Goal: Book appointment/travel/reservation

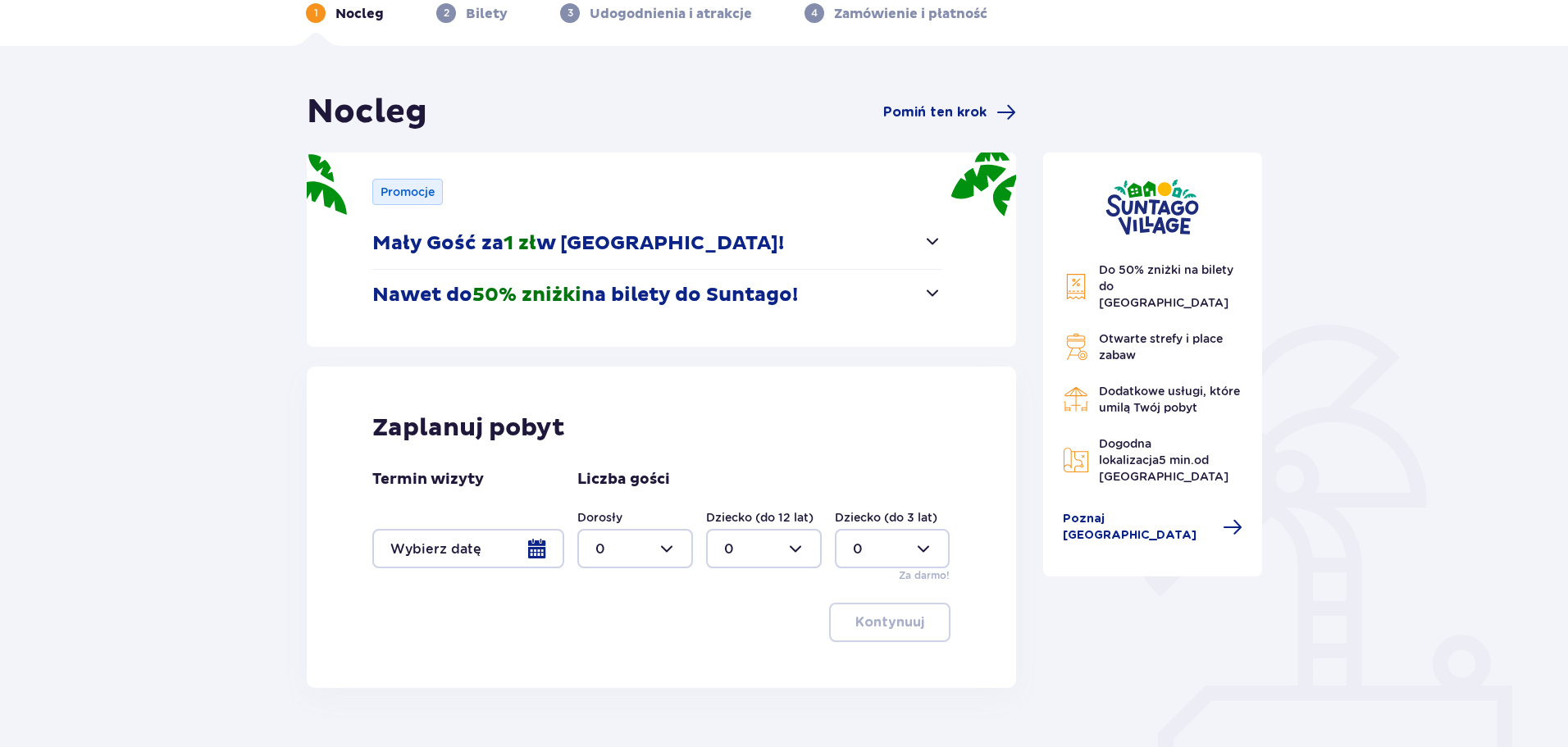
click at [715, 255] on p "Mały Gość za 1 zł w [GEOGRAPHIC_DATA]!" at bounding box center [578, 243] width 411 height 24
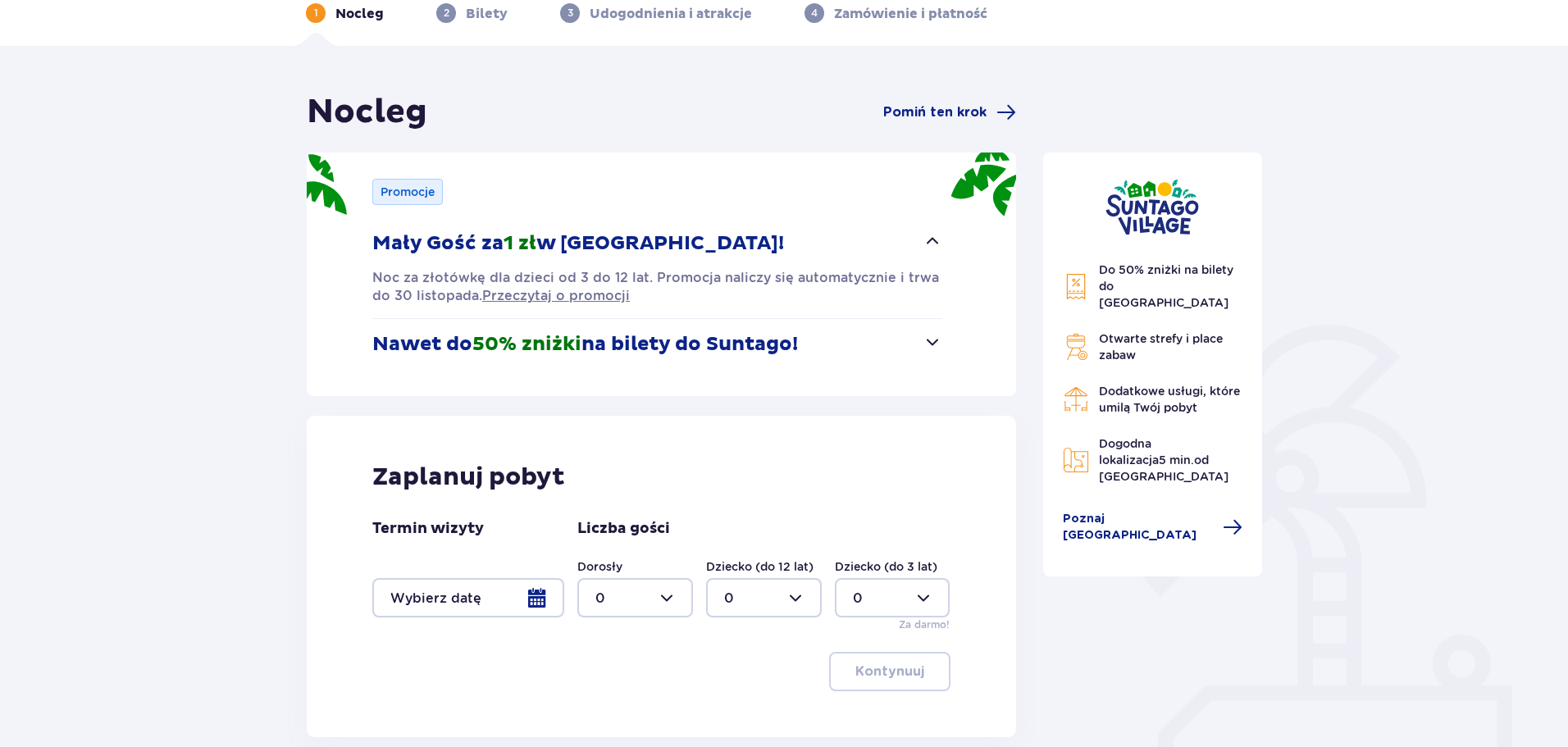
click at [787, 239] on button "Mały Gość za 1 zł w [GEOGRAPHIC_DATA]!" at bounding box center [658, 244] width 570 height 51
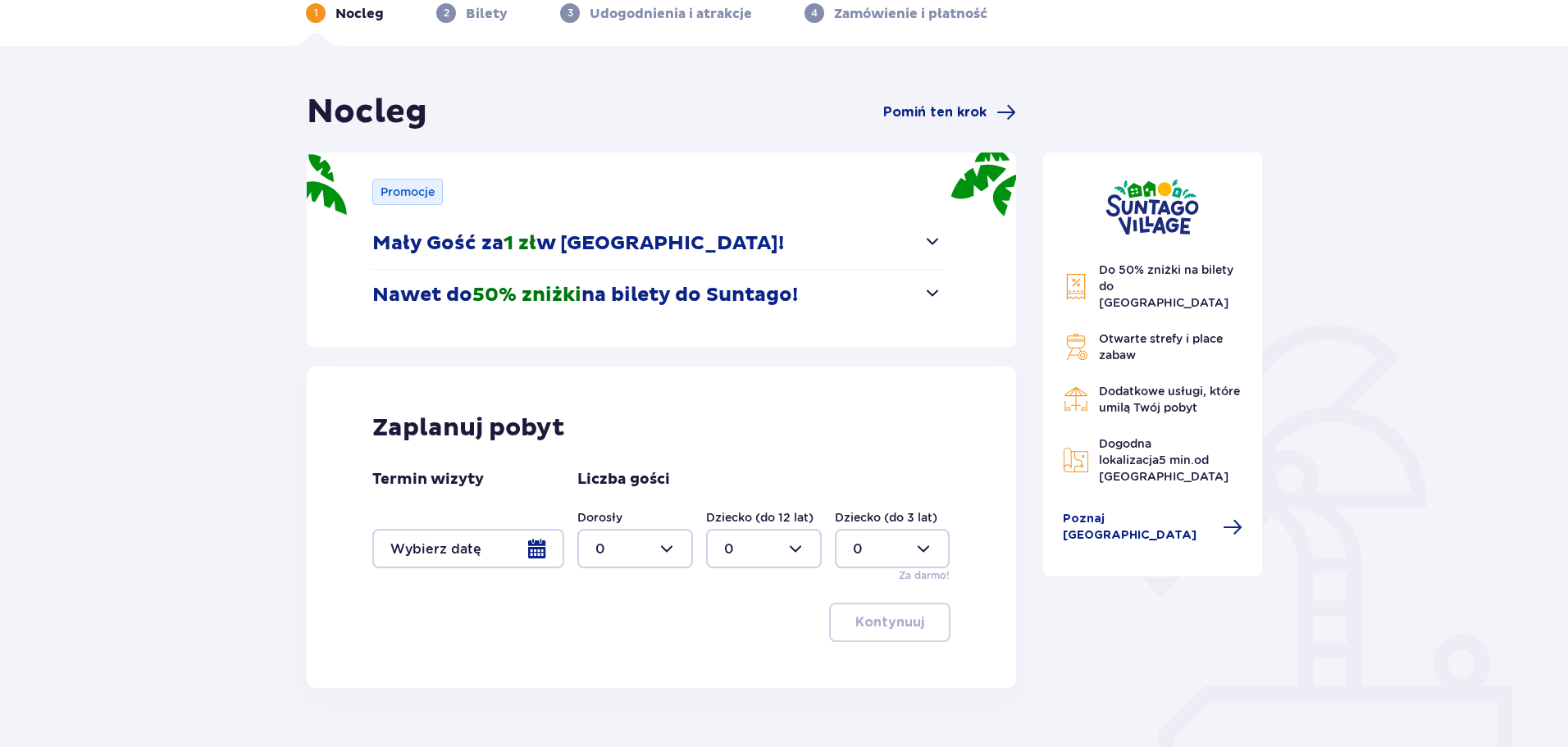
click at [748, 304] on p "Nawet do 50% zniżki na bilety do [GEOGRAPHIC_DATA]!" at bounding box center [585, 295] width 426 height 24
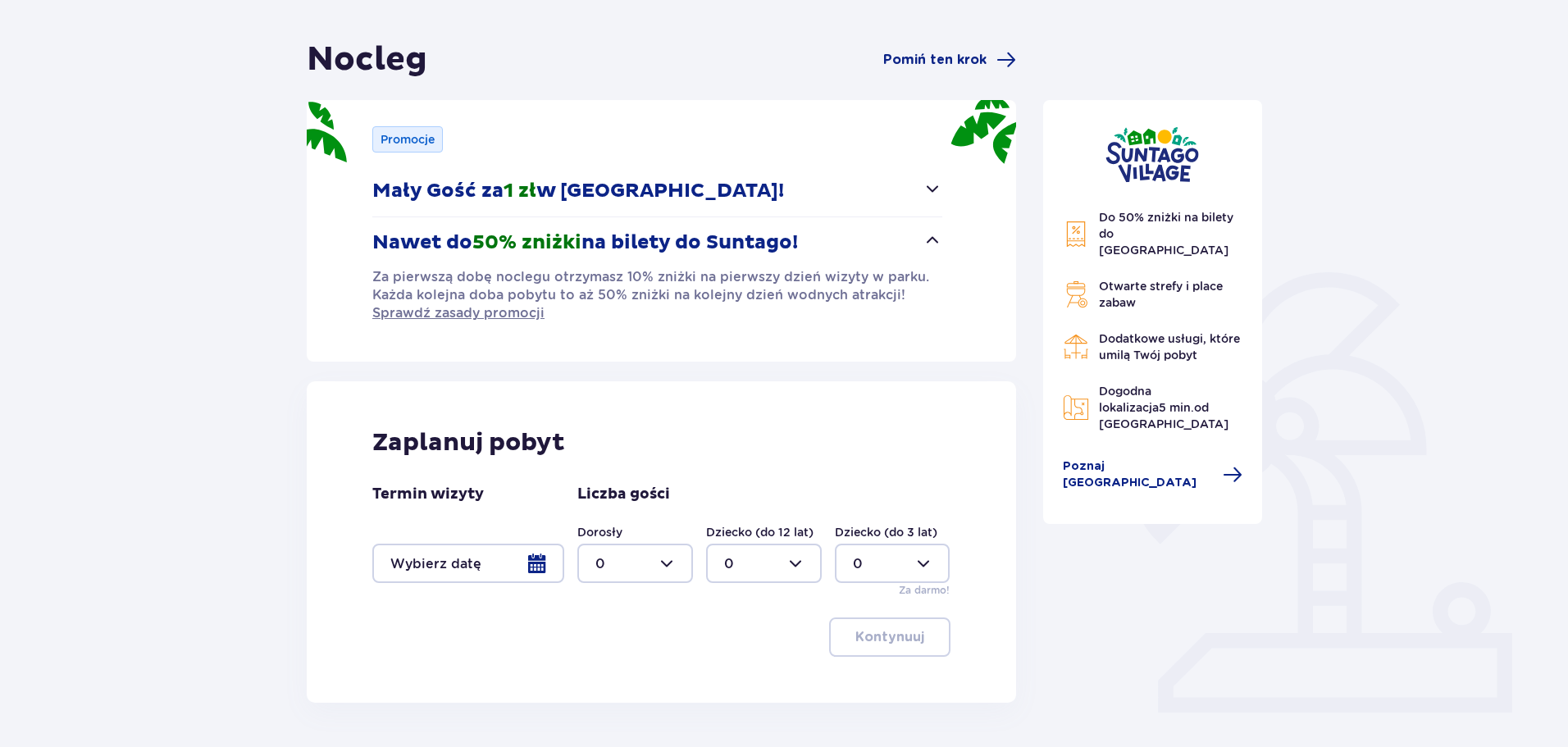
scroll to position [164, 0]
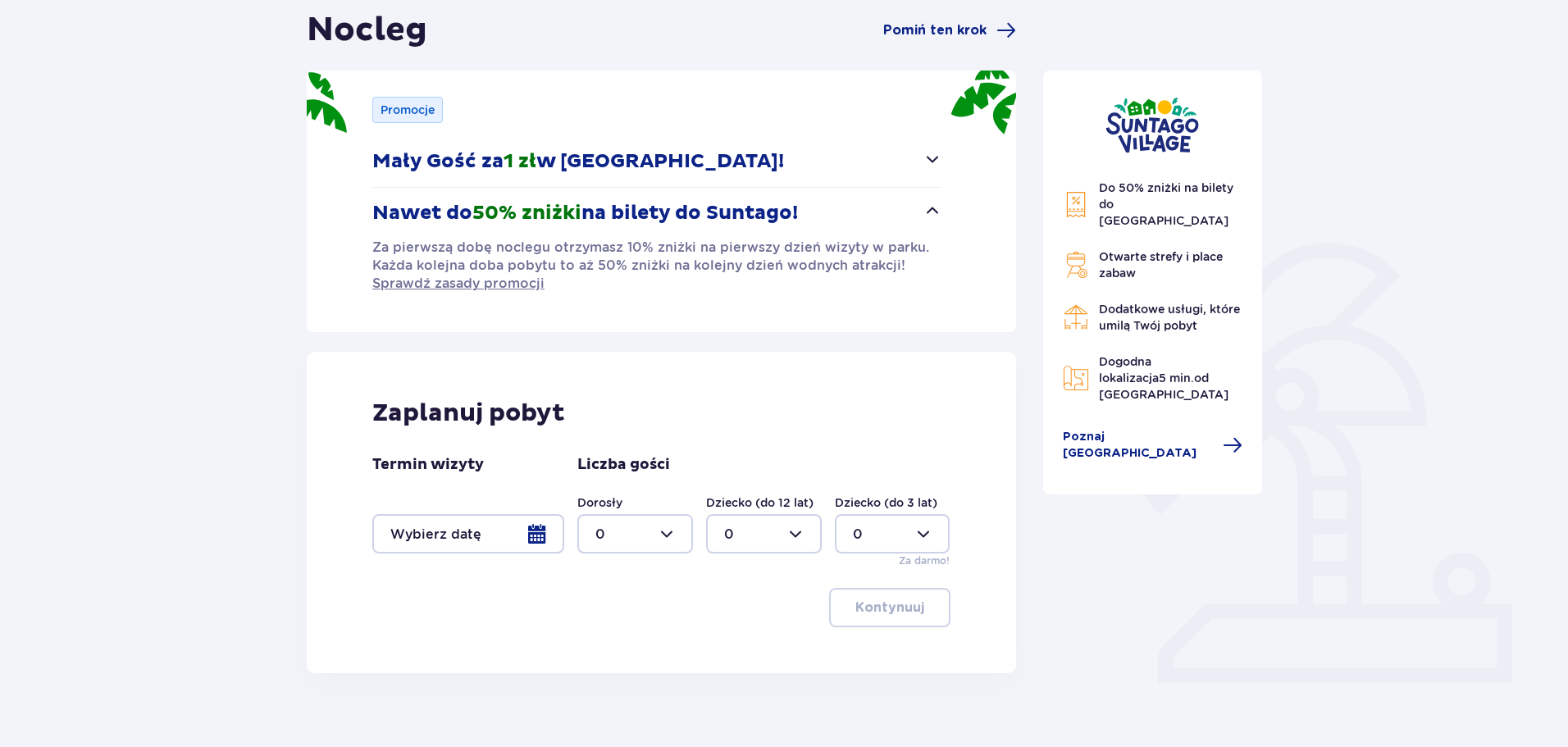
click at [797, 222] on p "Nawet do 50% zniżki na bilety do [GEOGRAPHIC_DATA]!" at bounding box center [585, 212] width 426 height 24
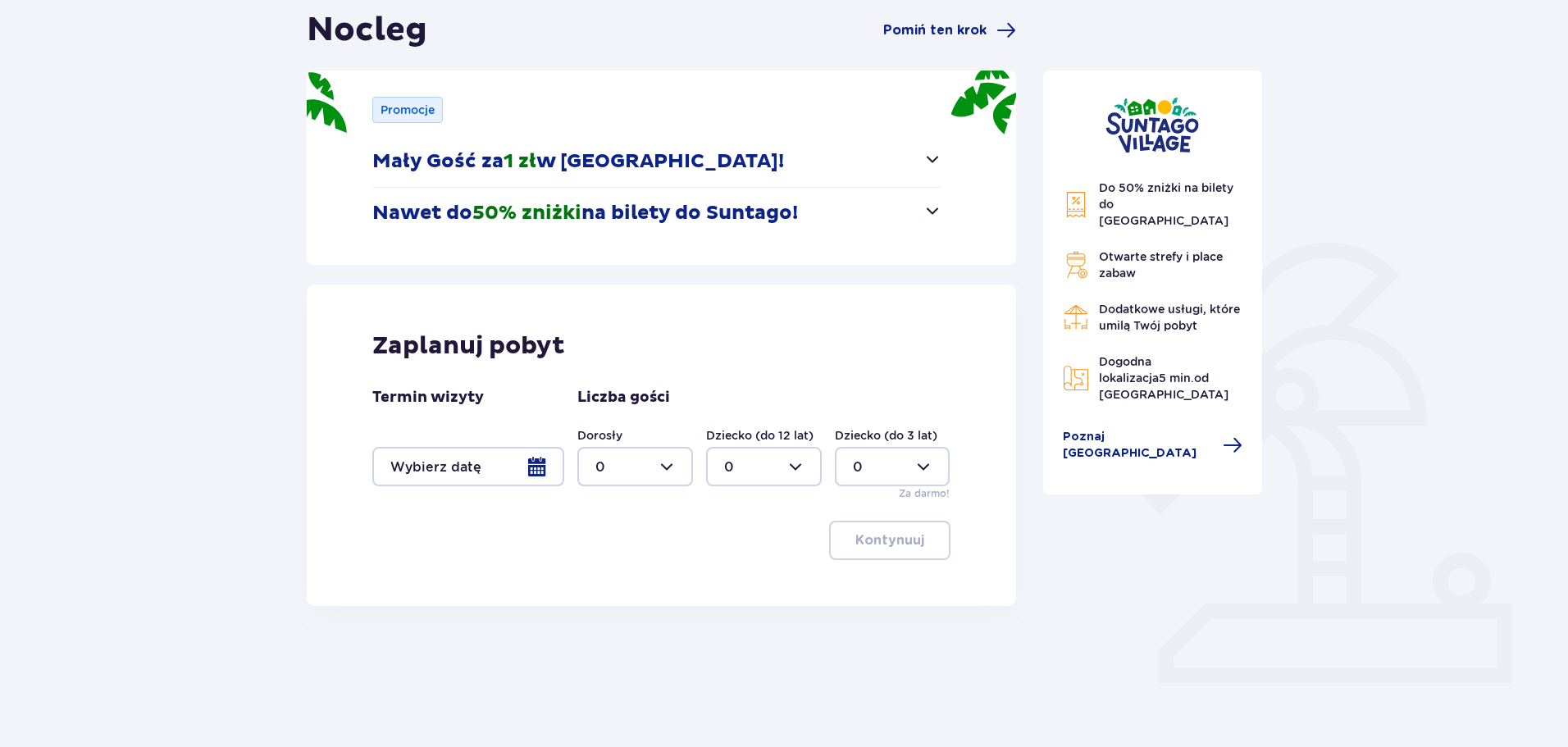
click at [540, 467] on div at bounding box center [469, 466] width 192 height 40
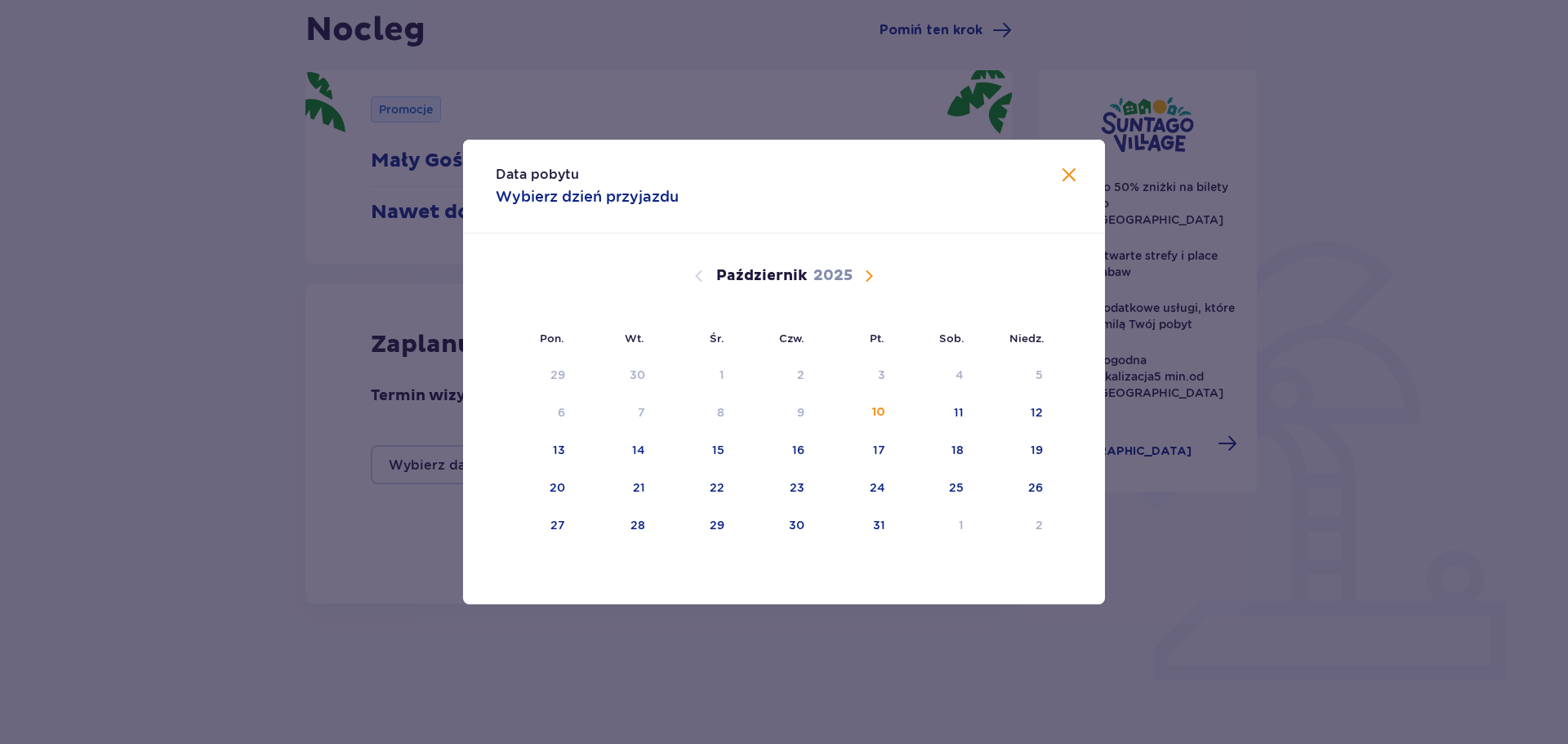
click at [871, 282] on span "Następny miesiąc" at bounding box center [868, 275] width 19 height 19
click at [1017, 490] on div "23" at bounding box center [1013, 488] width 81 height 36
click at [642, 527] on div "25" at bounding box center [637, 525] width 15 height 16
type input "[DATE] - [DATE]"
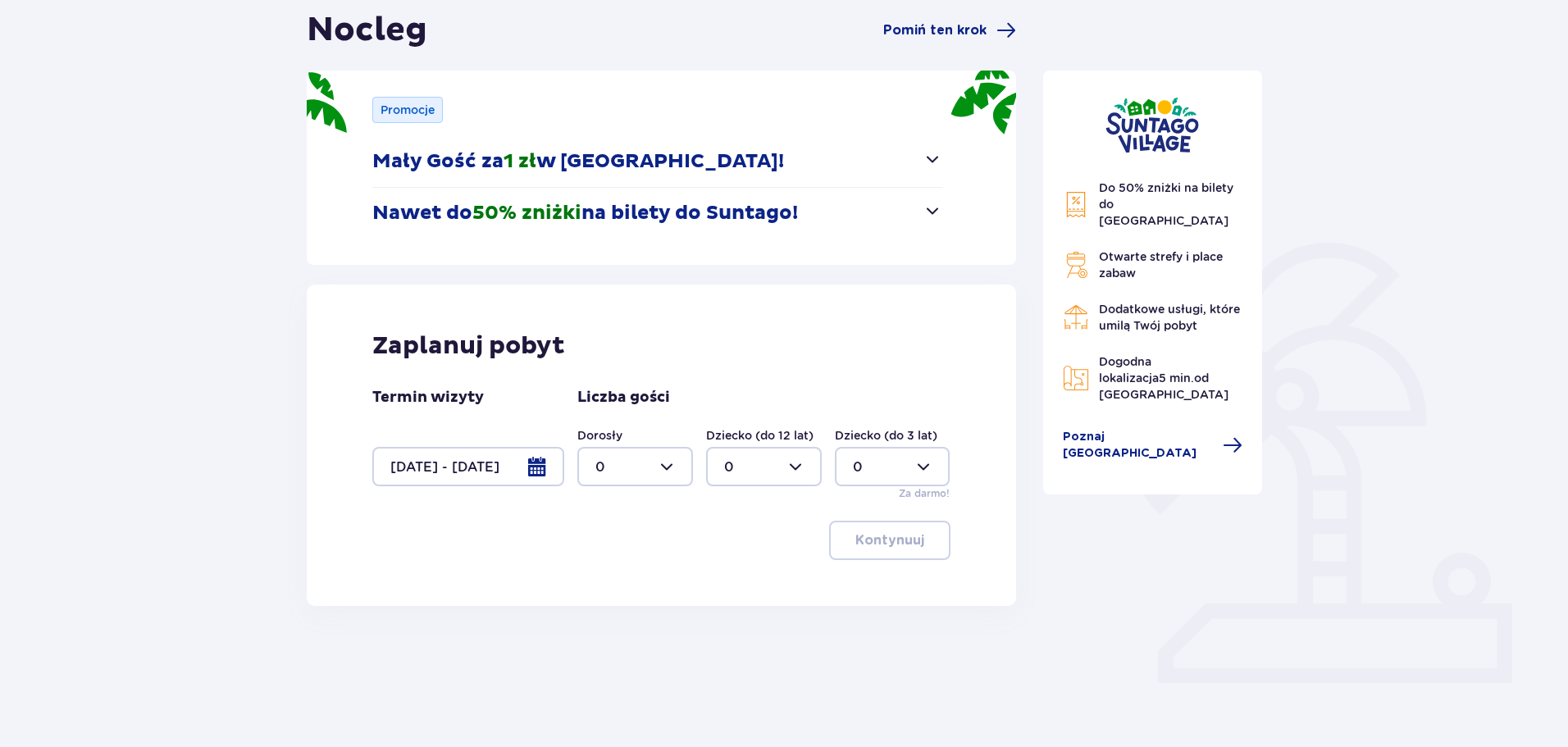
click at [738, 223] on p "Nawet do 50% zniżki na bilety do [GEOGRAPHIC_DATA]!" at bounding box center [585, 212] width 426 height 24
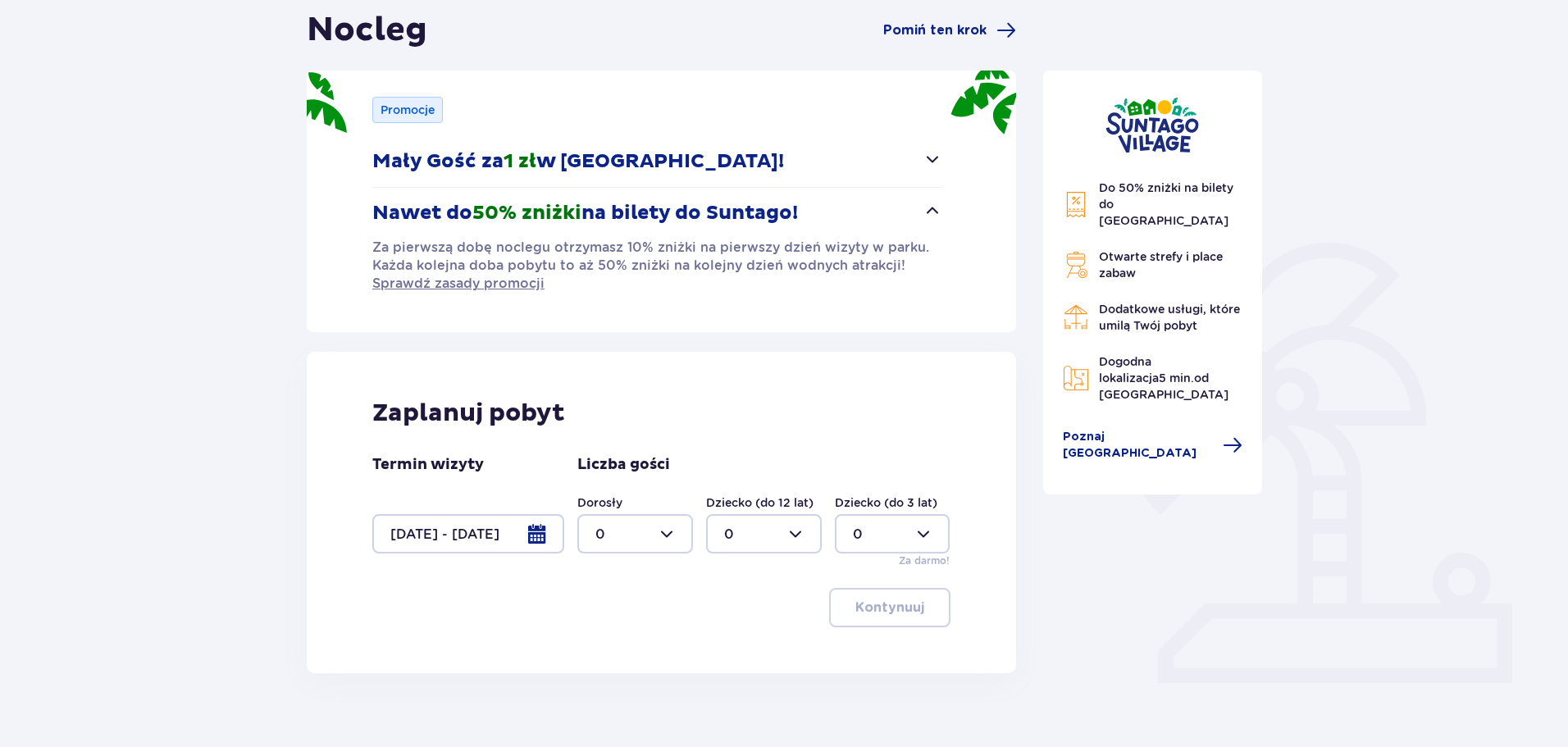
click at [753, 208] on p "Nawet do 50% zniżki na bilety do [GEOGRAPHIC_DATA]!" at bounding box center [585, 212] width 426 height 24
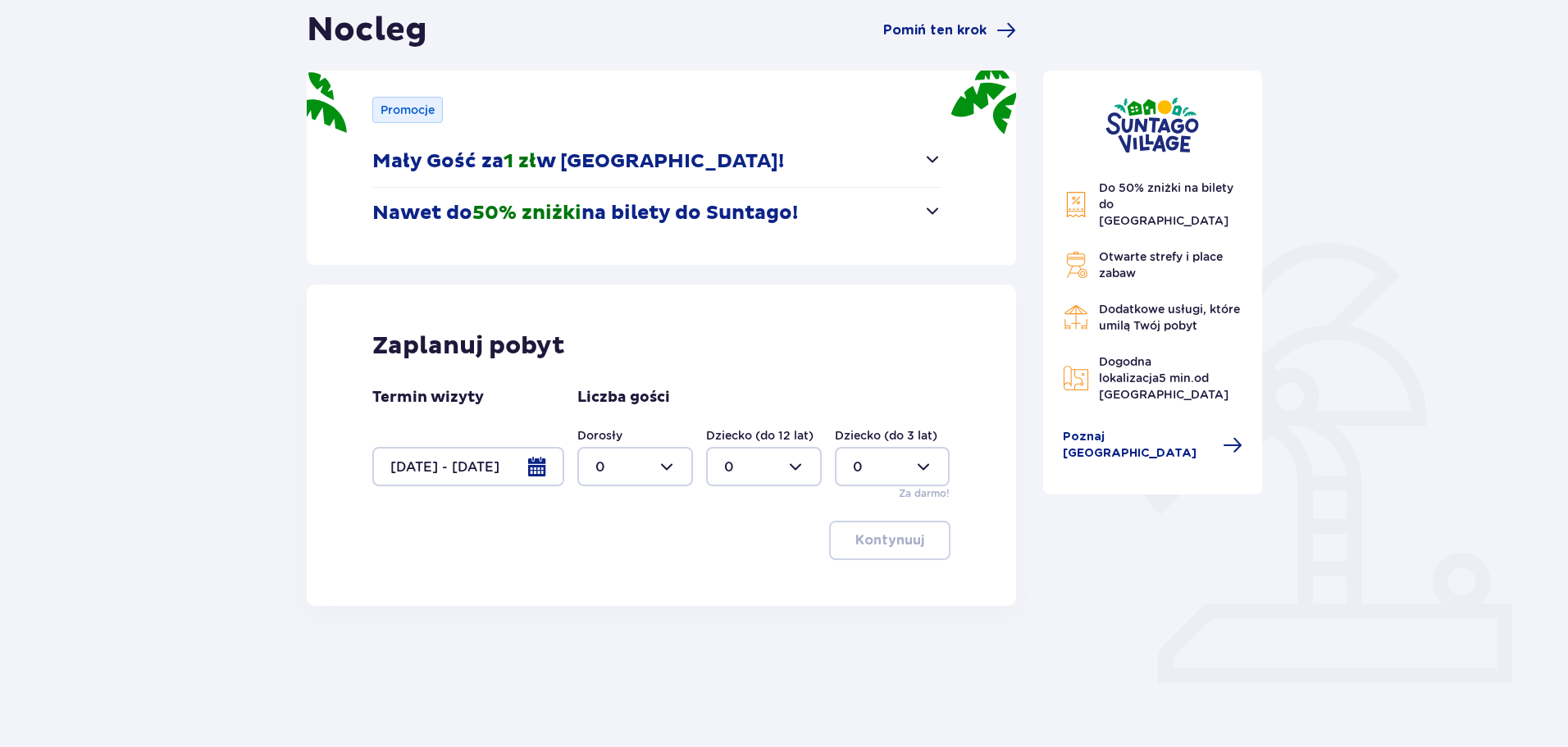
click at [628, 475] on div at bounding box center [635, 466] width 115 height 40
click at [620, 577] on span "2" at bounding box center [635, 585] width 112 height 35
type input "2"
click at [887, 542] on p "Kontynuuj" at bounding box center [890, 540] width 69 height 18
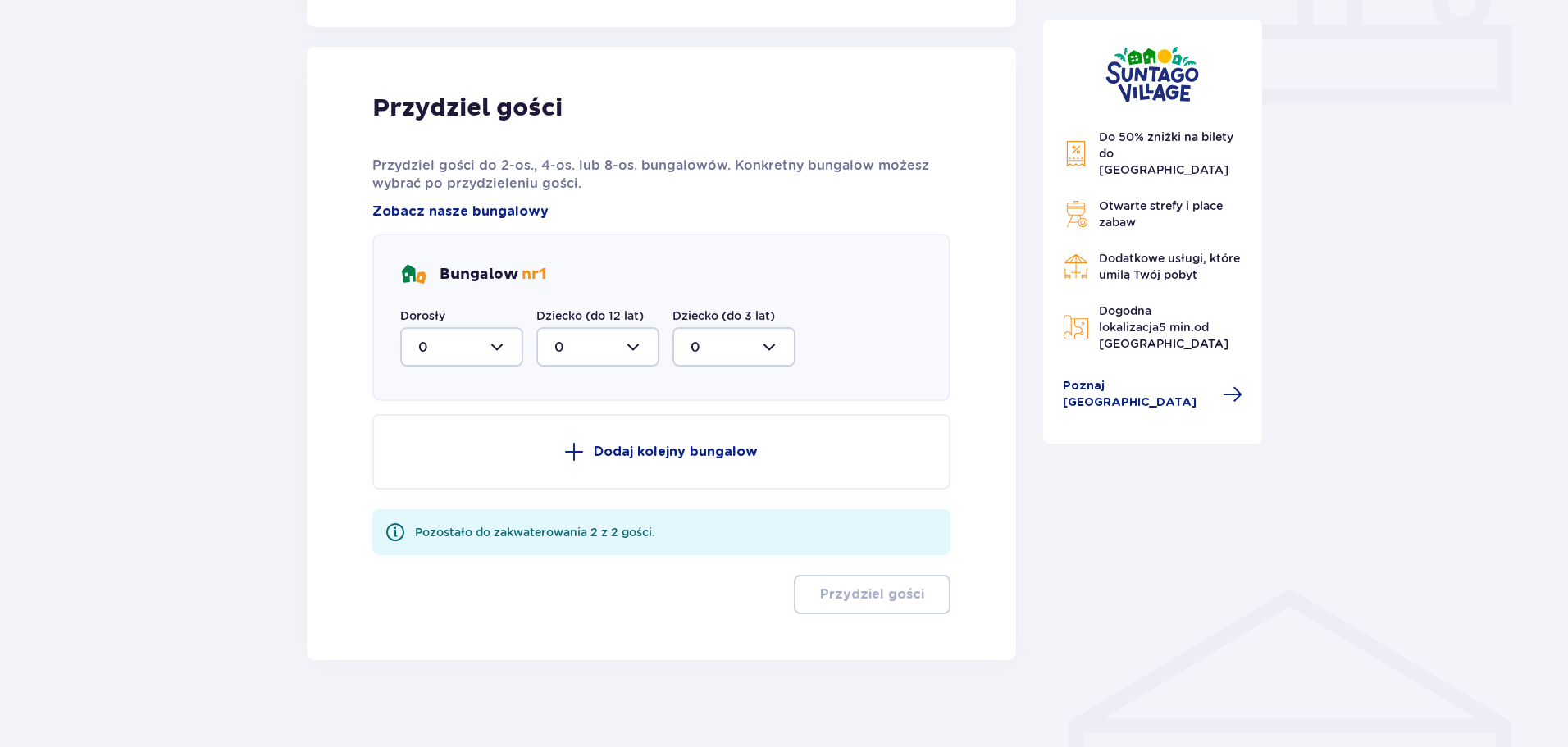
scroll to position [755, 0]
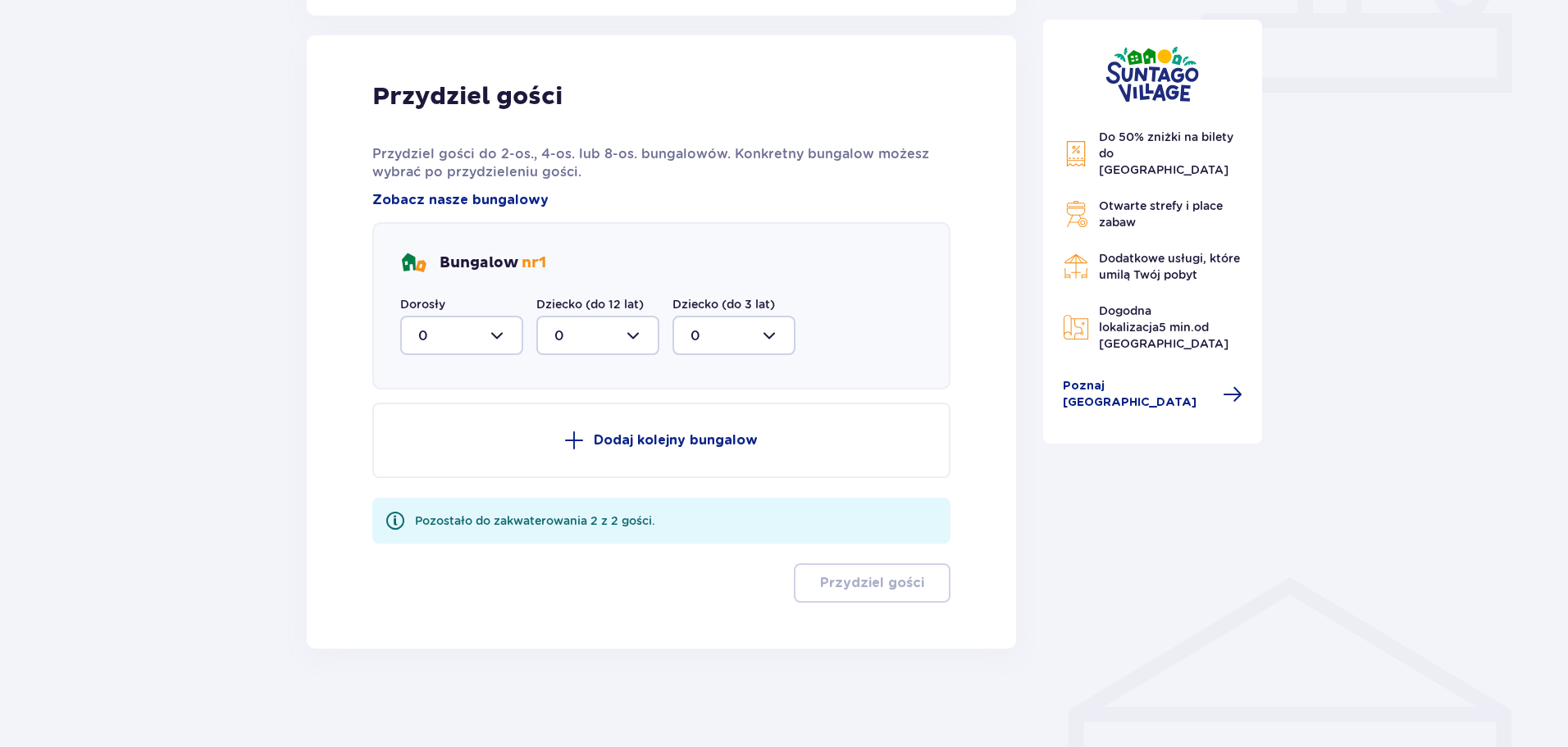
click at [491, 335] on div at bounding box center [462, 336] width 123 height 40
click at [484, 449] on div "2" at bounding box center [461, 454] width 87 height 18
type input "2"
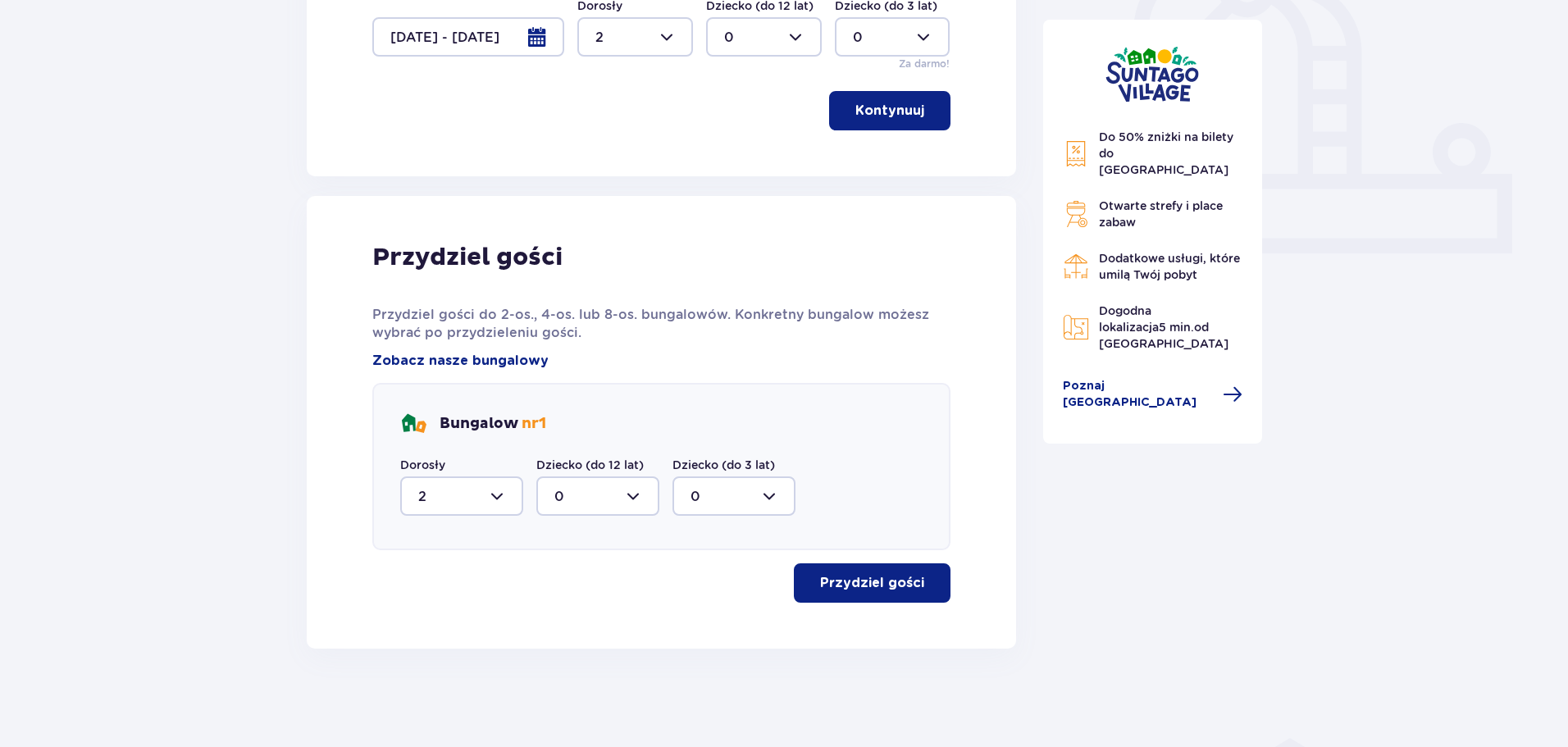
scroll to position [594, 0]
click at [874, 574] on p "Przydziel gości" at bounding box center [873, 583] width 105 height 18
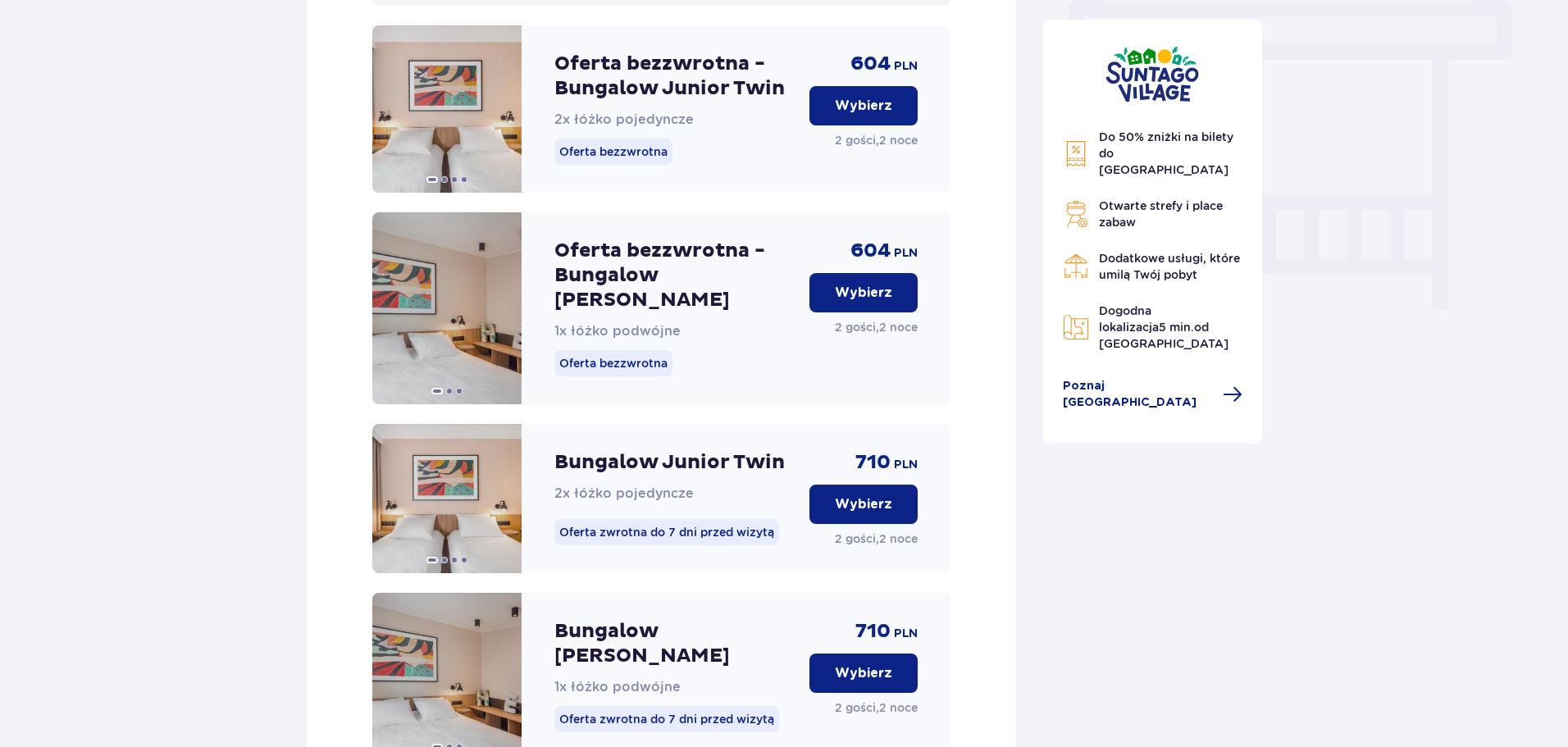
scroll to position [1489, 0]
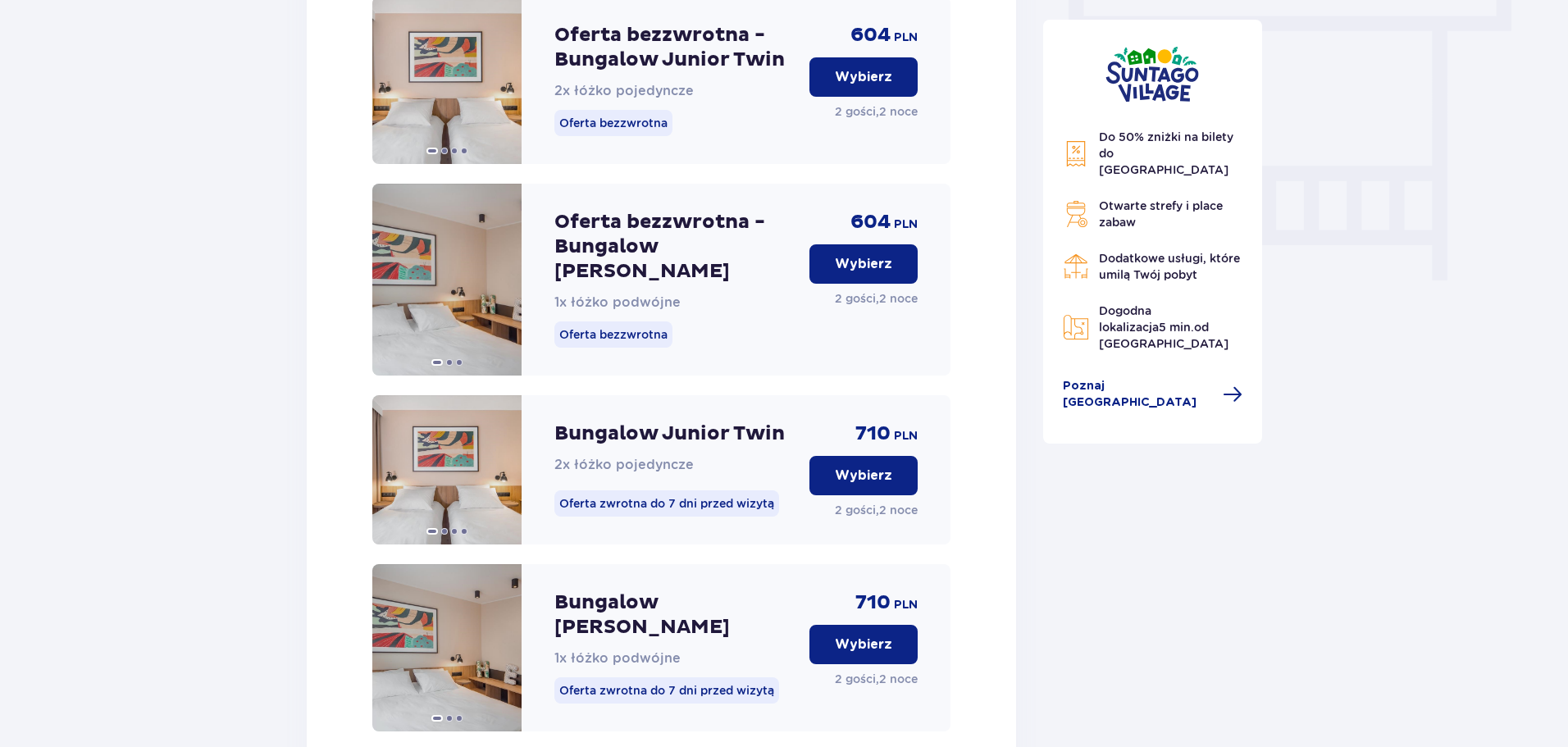
click at [867, 273] on p "Wybierz" at bounding box center [863, 264] width 57 height 18
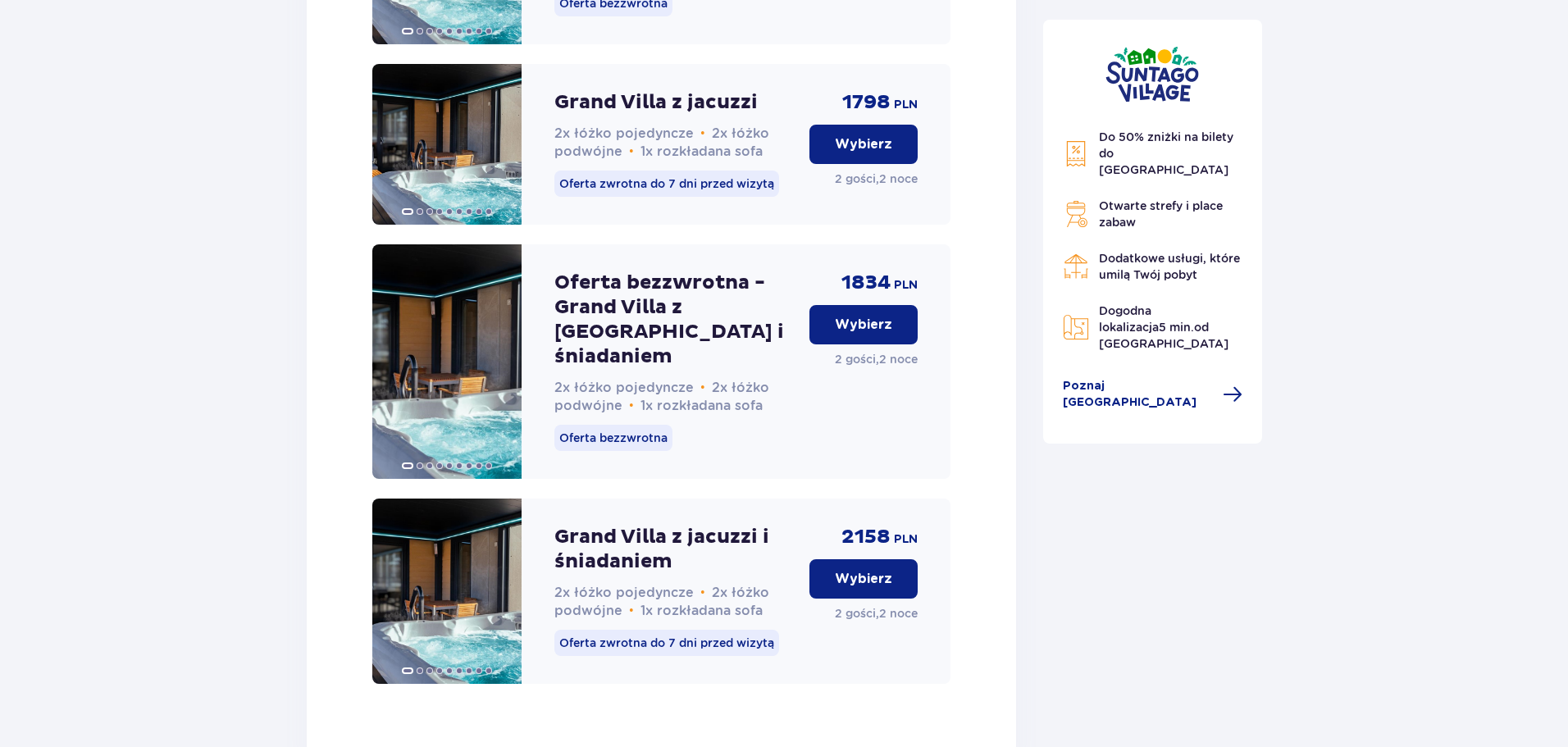
scroll to position [4941, 0]
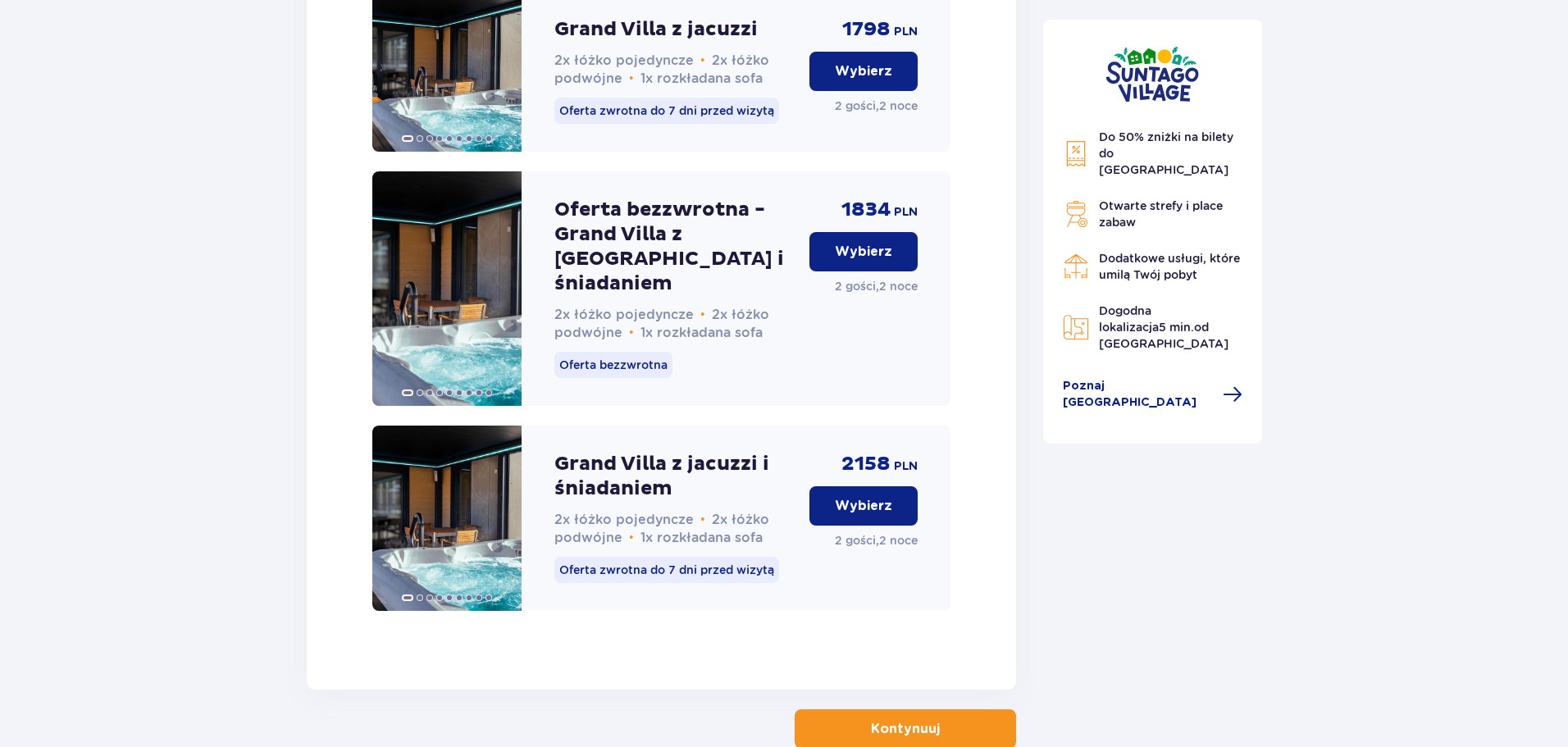
click at [855, 709] on button "Kontynuuj" at bounding box center [905, 728] width 222 height 40
